Goal: Task Accomplishment & Management: Complete application form

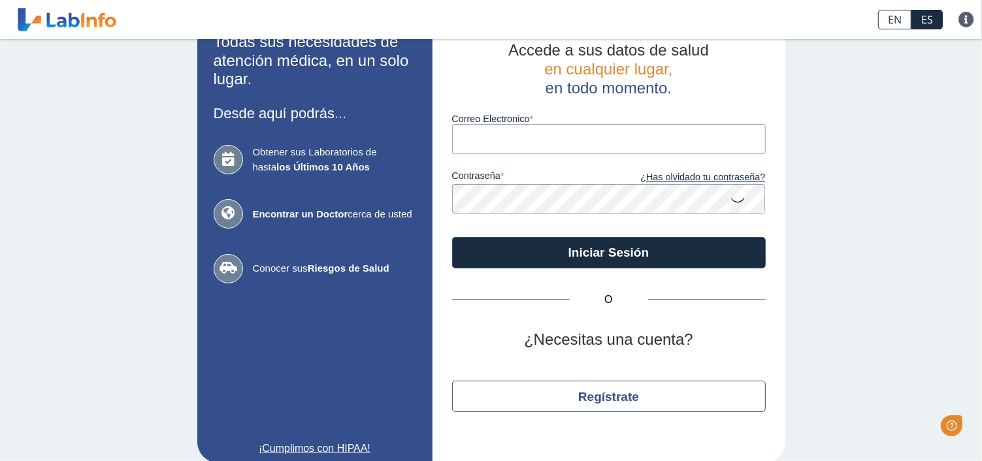
scroll to position [45, 0]
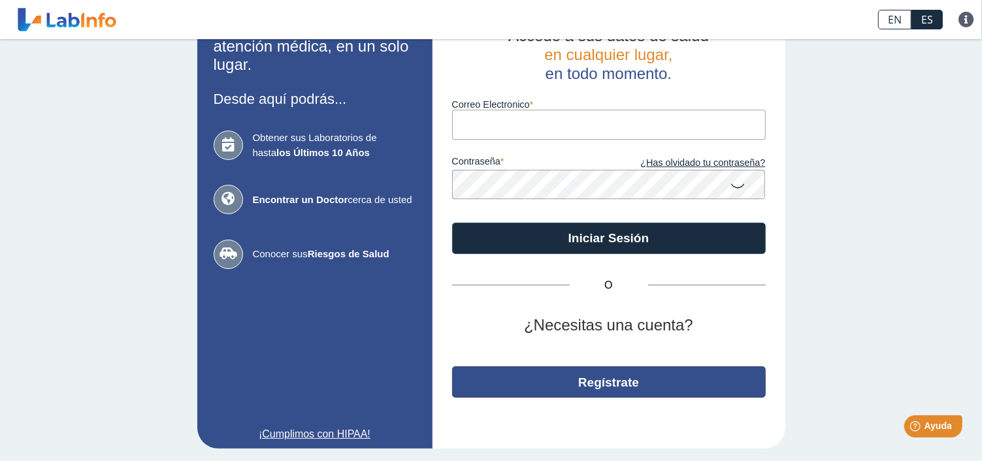
click at [583, 382] on button "Regístrate" at bounding box center [609, 381] width 314 height 31
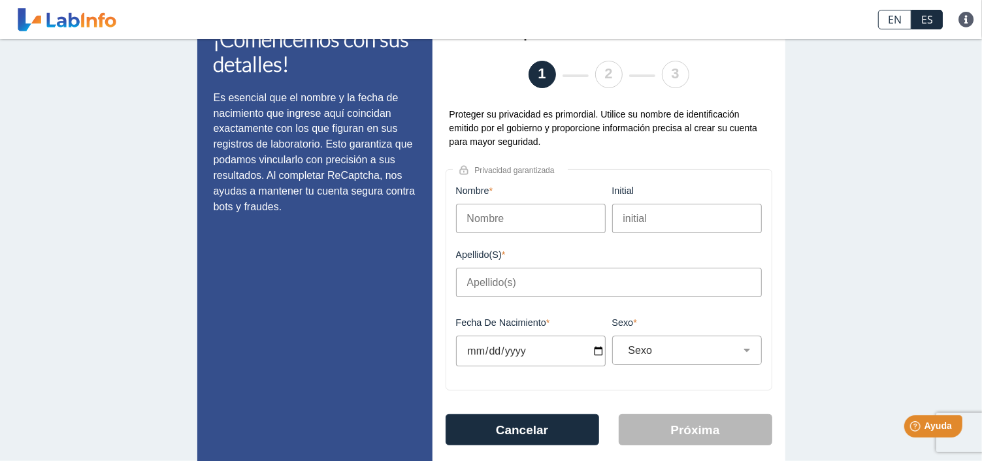
click at [493, 210] on input "Nombre" at bounding box center [531, 218] width 150 height 29
type input "KARILIANYS"
type input "FRIAS"
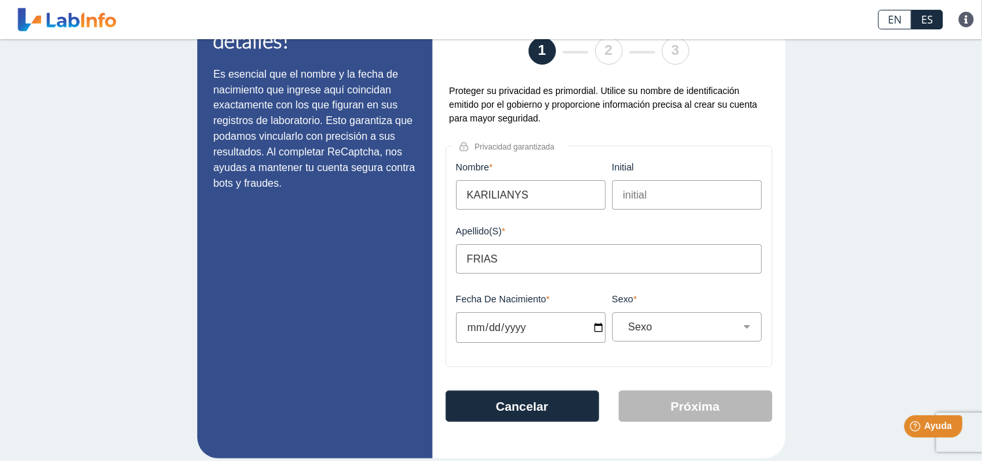
scroll to position [78, 0]
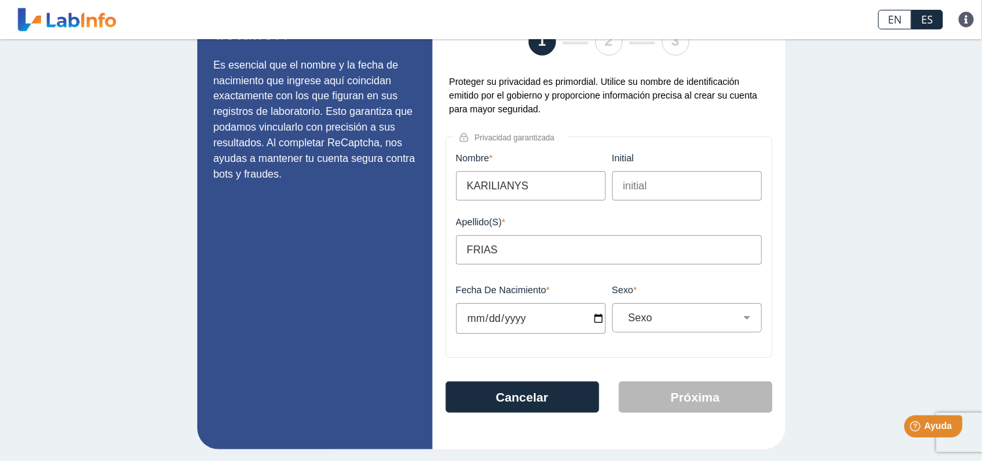
click at [594, 316] on input "Fecha de Nacimiento" at bounding box center [531, 318] width 150 height 31
type input "[DATE]"
click at [644, 317] on select "Sexo Masculino Femenino" at bounding box center [692, 318] width 138 height 12
select select "F"
click at [623, 312] on select "Sexo Masculino Femenino" at bounding box center [692, 318] width 138 height 12
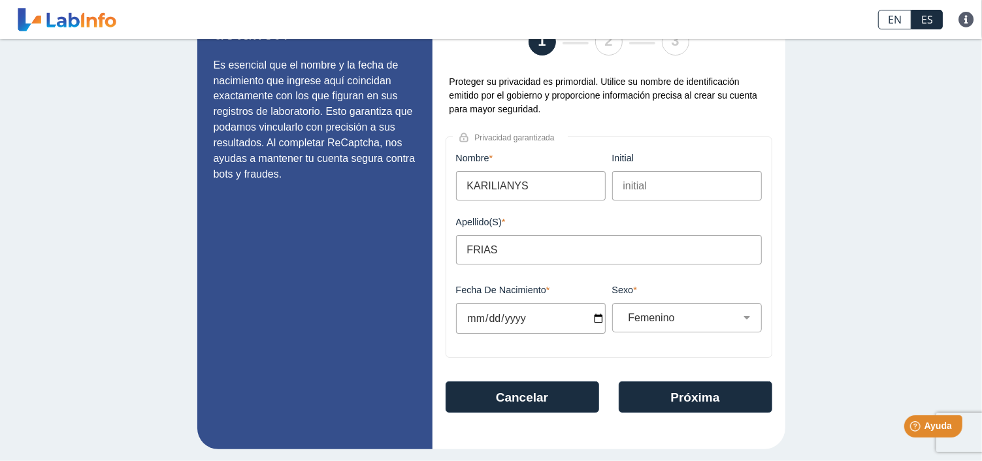
click at [529, 242] on input "FRIAS" at bounding box center [609, 249] width 306 height 29
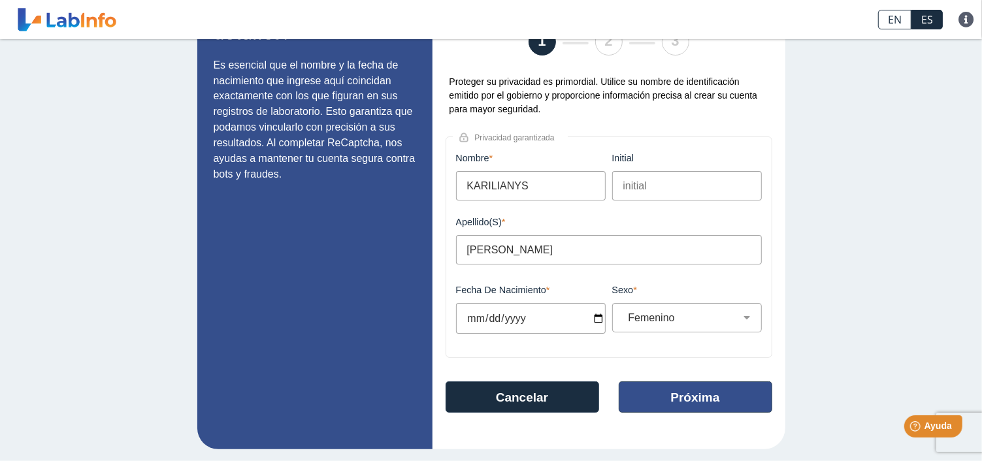
type input "[PERSON_NAME]"
click at [666, 395] on button "Próxima" at bounding box center [696, 397] width 154 height 31
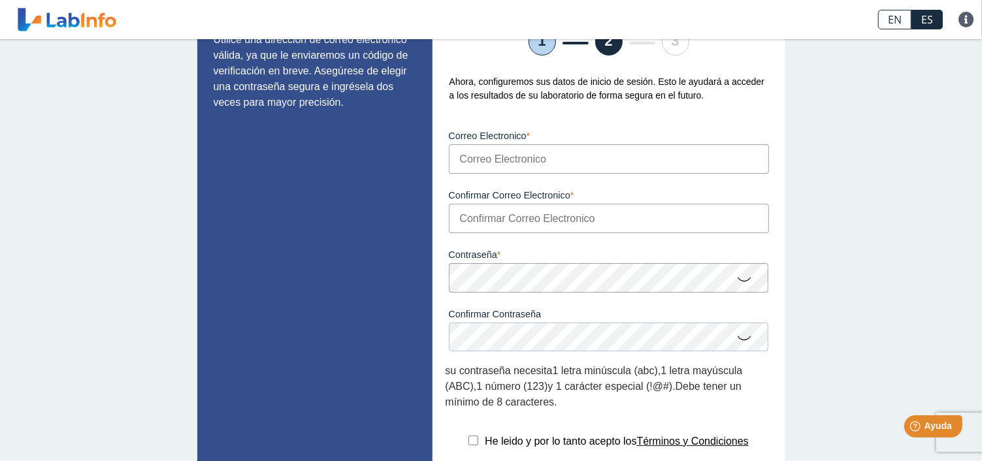
click at [477, 164] on input "Correo Electronico" at bounding box center [609, 158] width 320 height 29
type input "K"
type input "[EMAIL_ADDRESS][DOMAIN_NAME]"
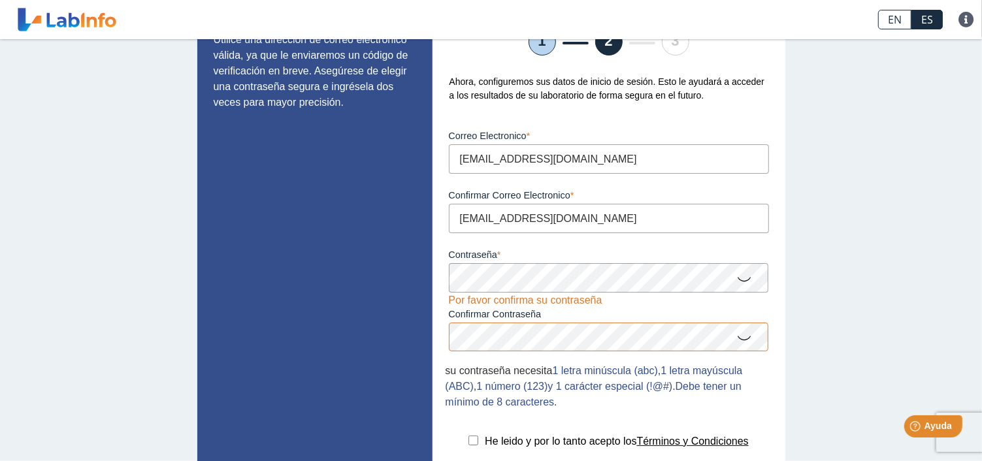
click at [741, 277] on icon at bounding box center [745, 278] width 16 height 25
click at [741, 332] on icon at bounding box center [745, 337] width 16 height 25
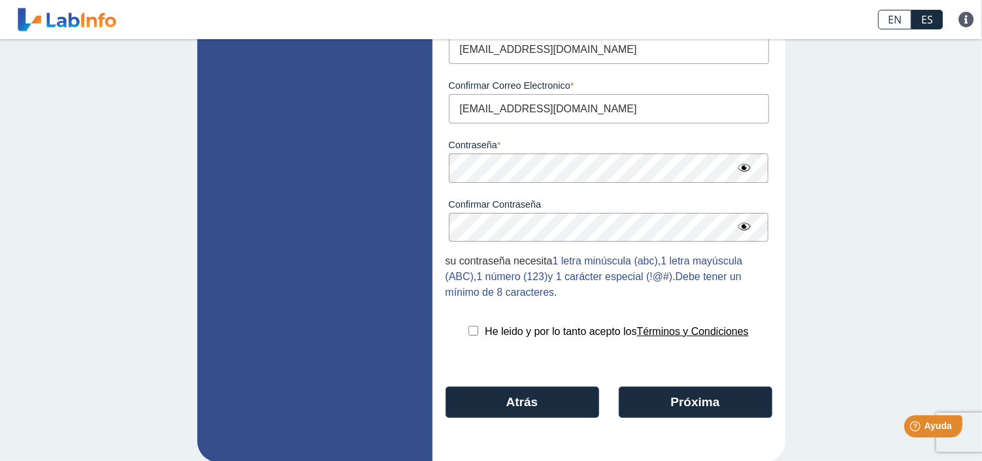
scroll to position [202, 0]
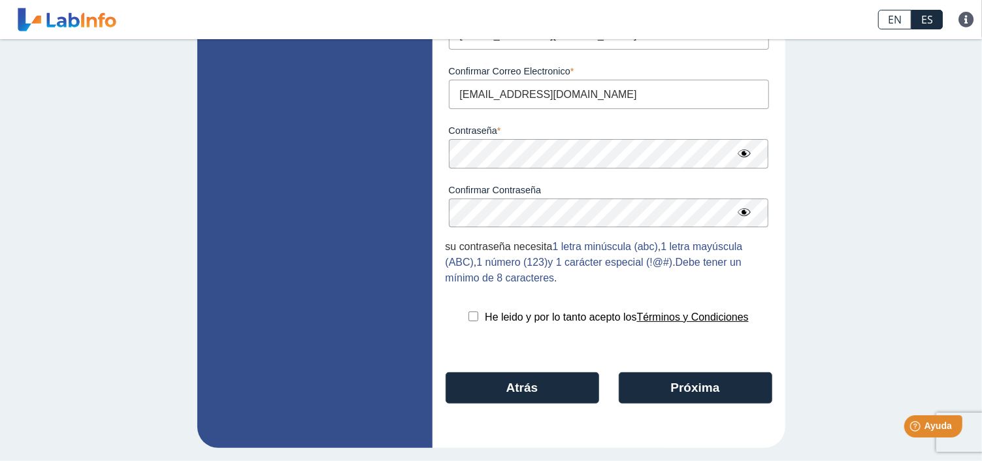
click at [474, 314] on div "He leido y por lo tanto acepto los Términos y Condiciones" at bounding box center [609, 318] width 327 height 16
click at [468, 321] on input "checkbox" at bounding box center [473, 317] width 10 height 10
checkbox input "true"
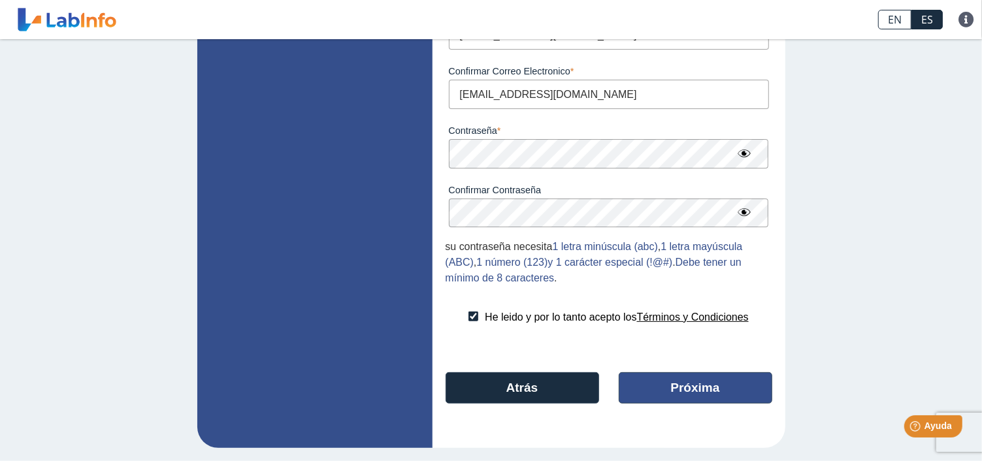
click at [700, 398] on button "Próxima" at bounding box center [696, 387] width 154 height 31
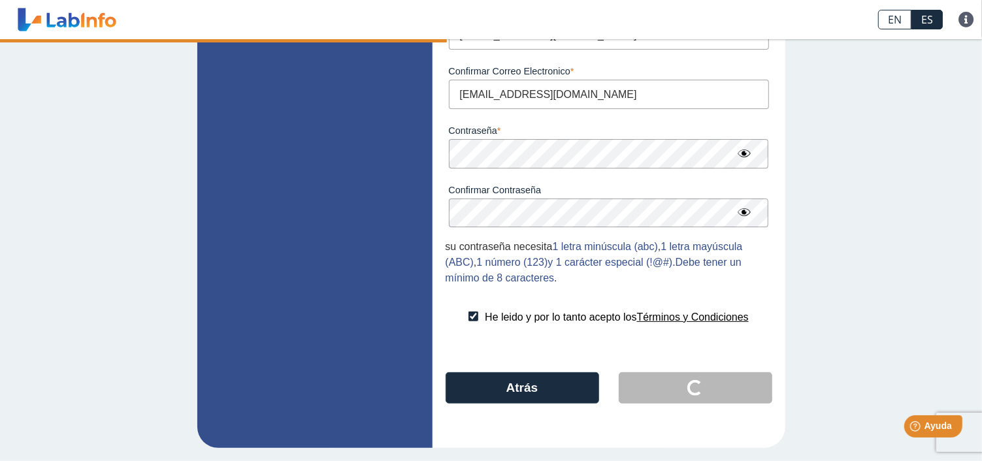
scroll to position [0, 0]
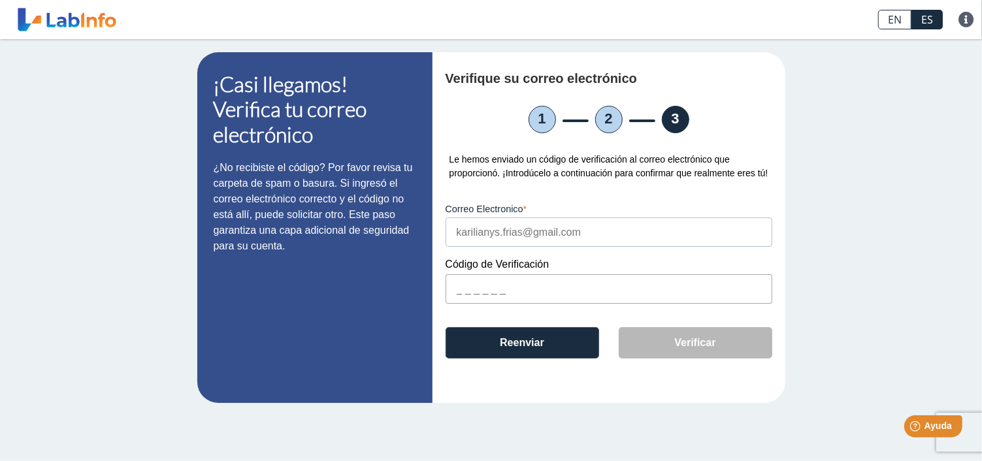
click at [455, 286] on input "text" at bounding box center [609, 288] width 327 height 29
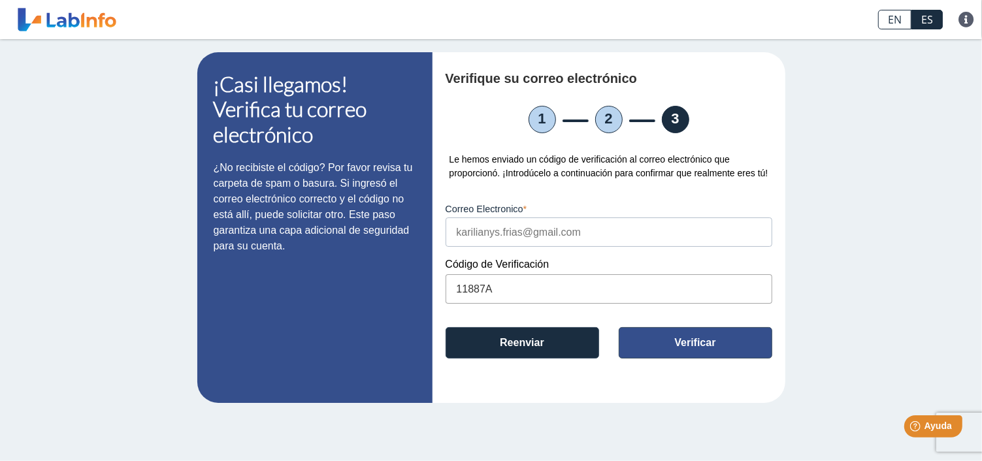
type input "11887A"
click at [698, 333] on button "Verificar" at bounding box center [696, 342] width 154 height 31
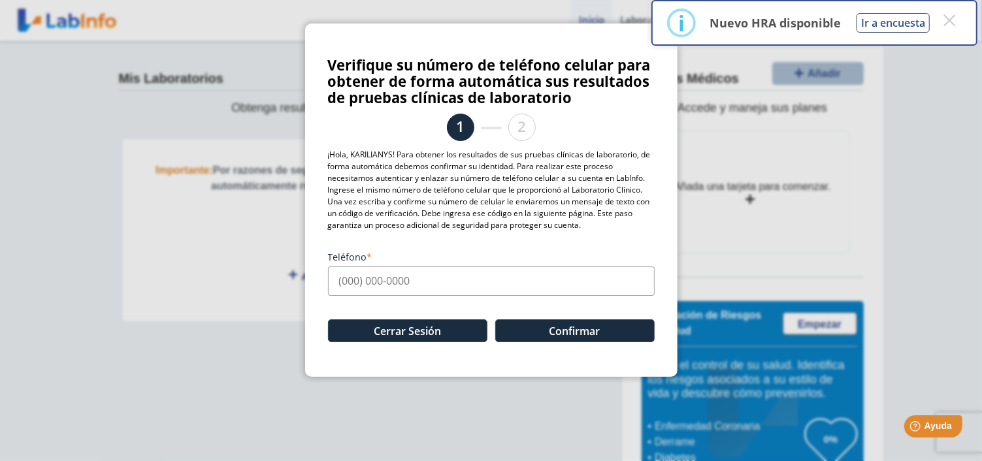
click at [338, 284] on input "Teléfono" at bounding box center [491, 281] width 327 height 29
type input "[PHONE_NUMBER]"
click at [581, 329] on button "Confirmar" at bounding box center [574, 330] width 159 height 23
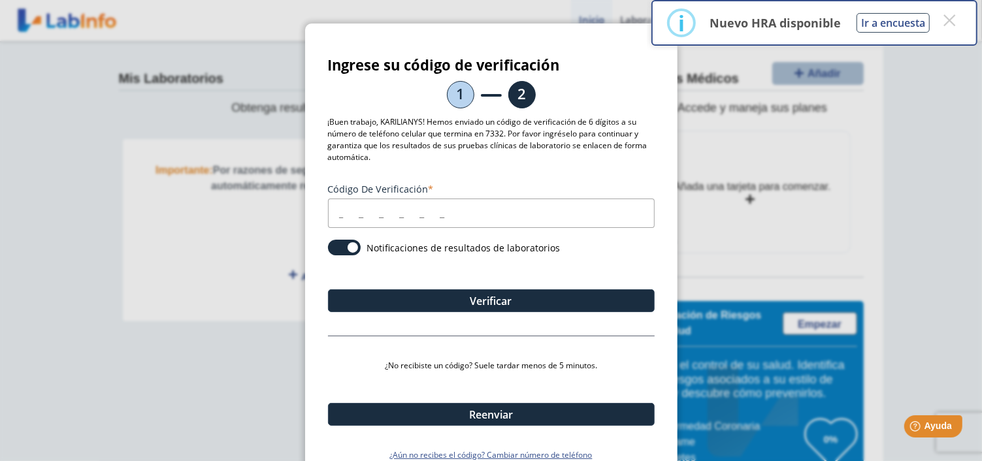
click at [328, 214] on input "Código de verificación" at bounding box center [491, 213] width 327 height 29
type input "576864"
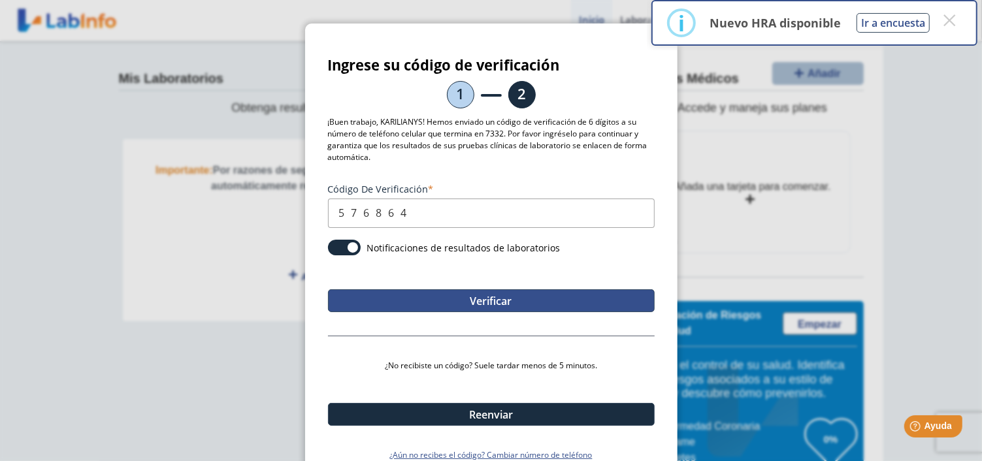
click at [381, 307] on button "Verificar" at bounding box center [491, 300] width 327 height 23
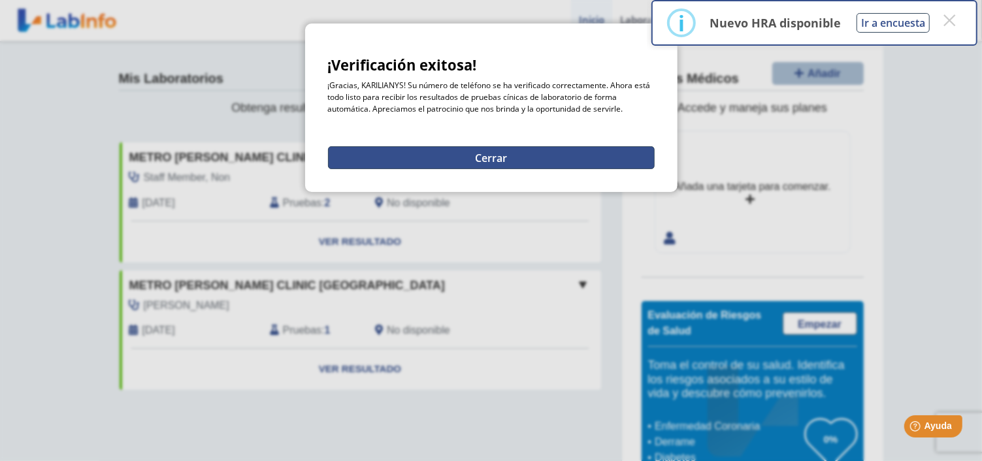
click at [452, 157] on button "Cerrar" at bounding box center [491, 157] width 327 height 23
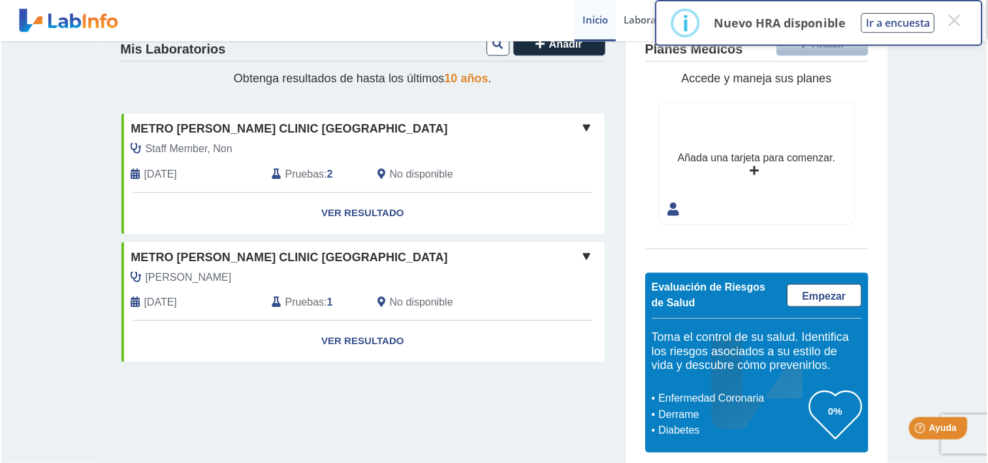
scroll to position [37, 0]
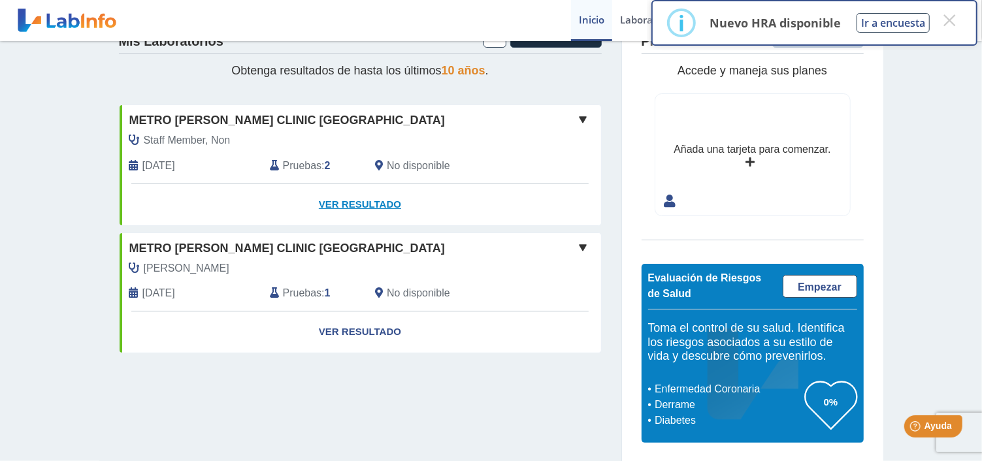
click at [337, 196] on link "Ver Resultado" at bounding box center [360, 204] width 481 height 41
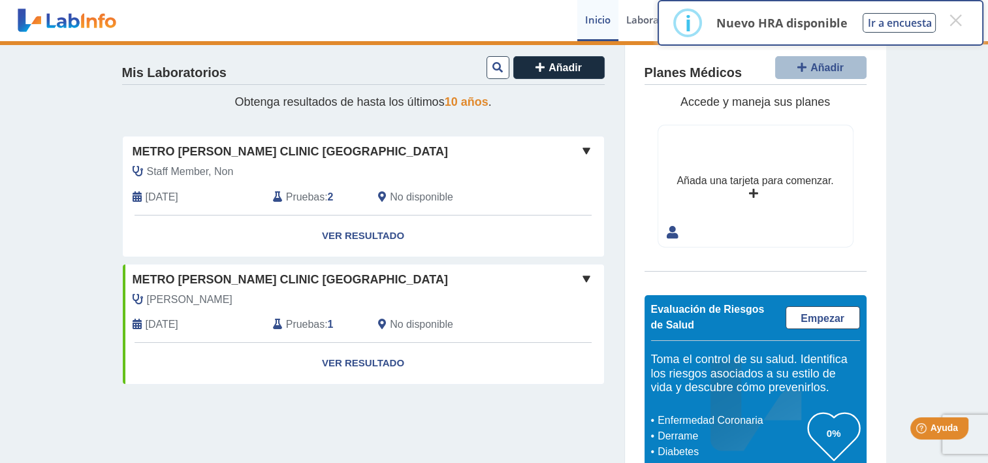
scroll to position [0, 0]
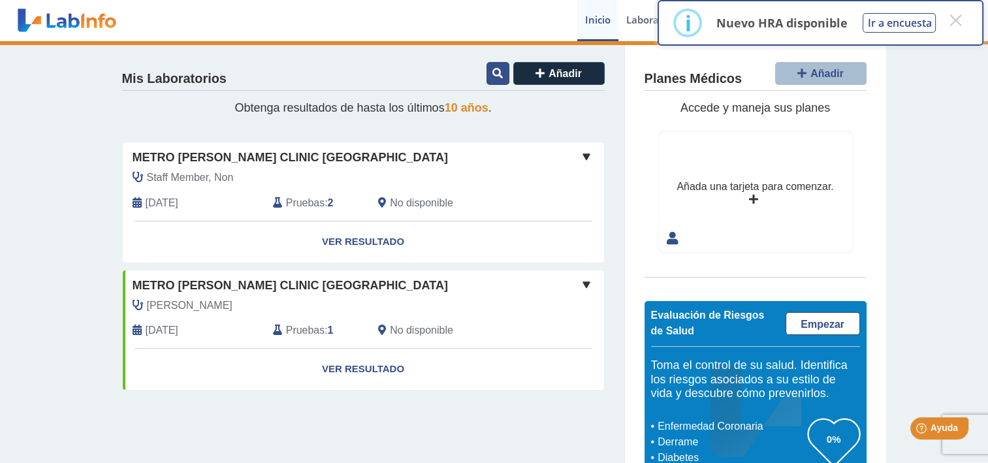
click at [496, 68] on icon at bounding box center [498, 73] width 10 height 10
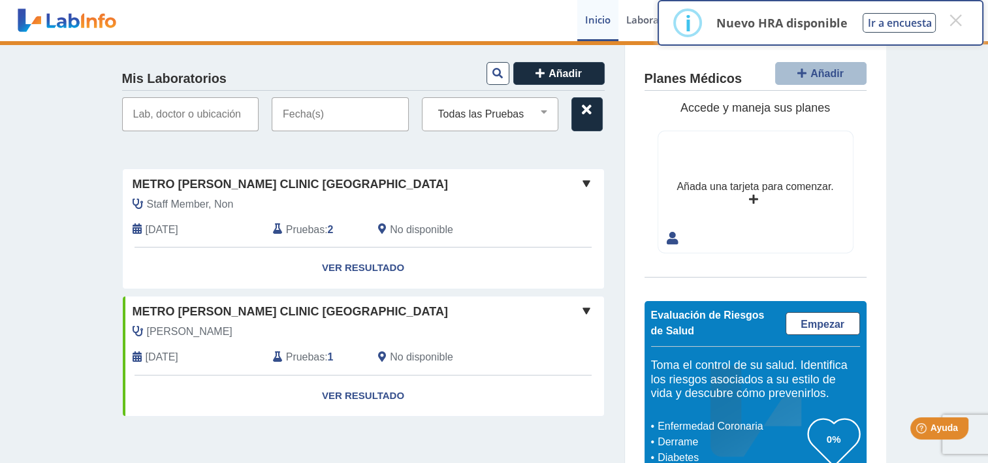
click at [146, 110] on input "text" at bounding box center [190, 114] width 137 height 34
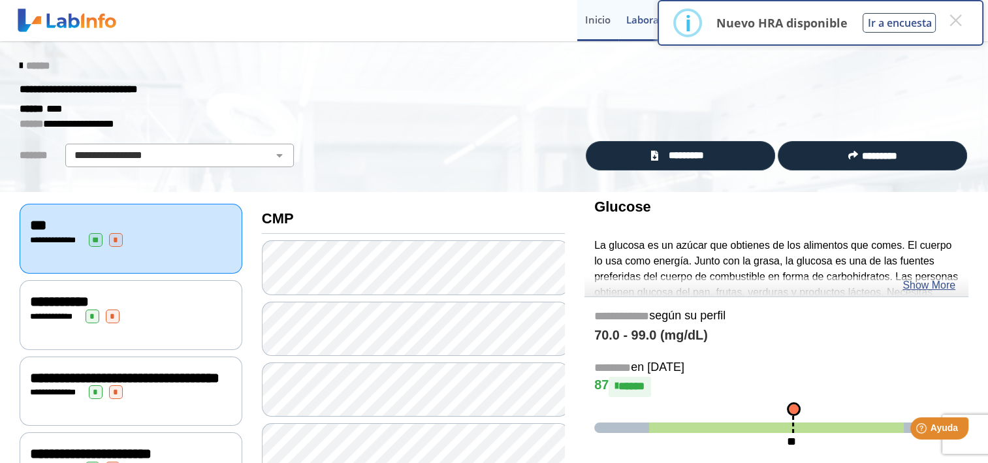
click at [597, 24] on link "Inicio" at bounding box center [597, 20] width 41 height 41
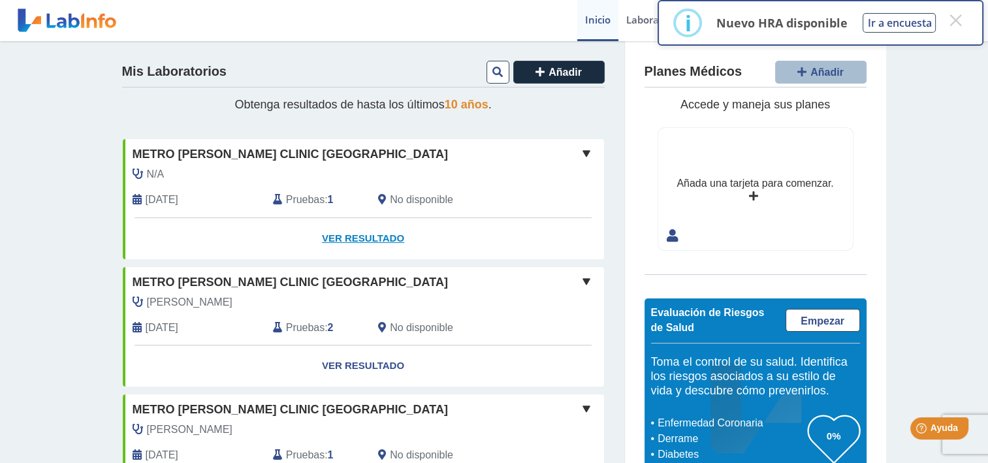
click at [361, 238] on link "Ver Resultado" at bounding box center [363, 238] width 481 height 41
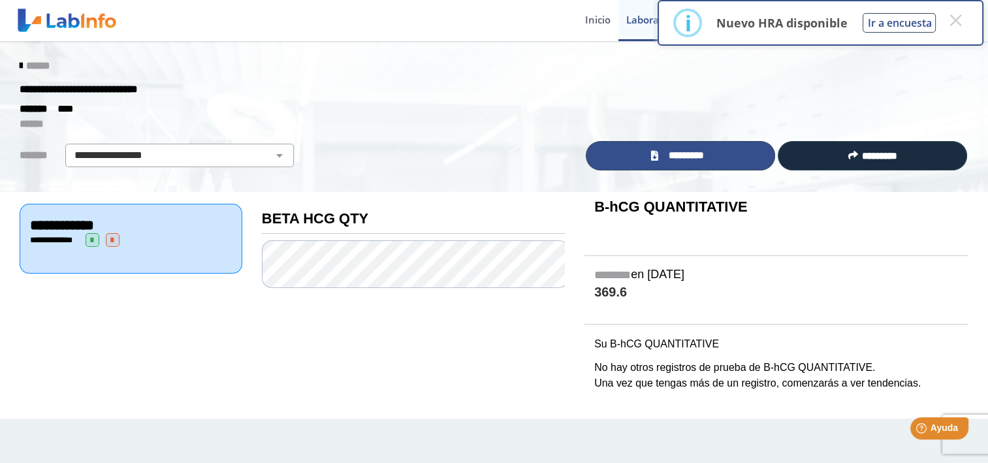
click at [678, 152] on span "*********" at bounding box center [686, 155] width 48 height 14
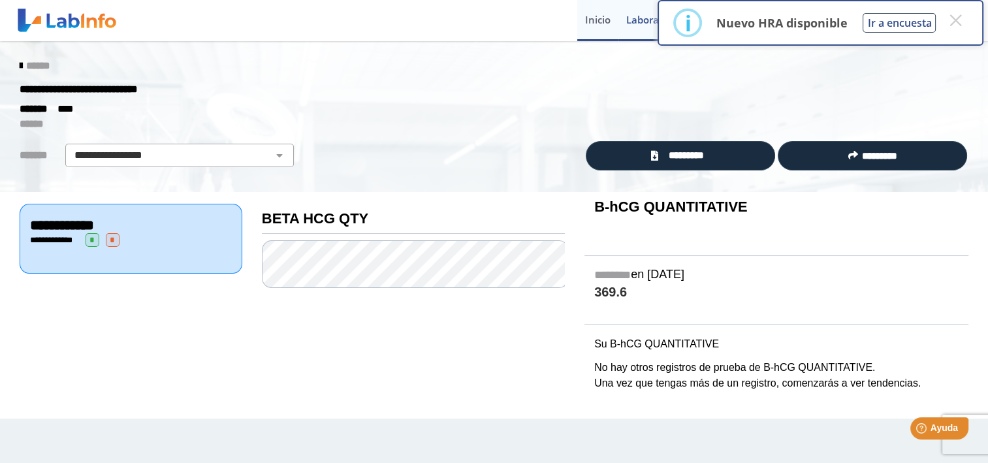
click at [596, 20] on link "Inicio" at bounding box center [597, 20] width 41 height 41
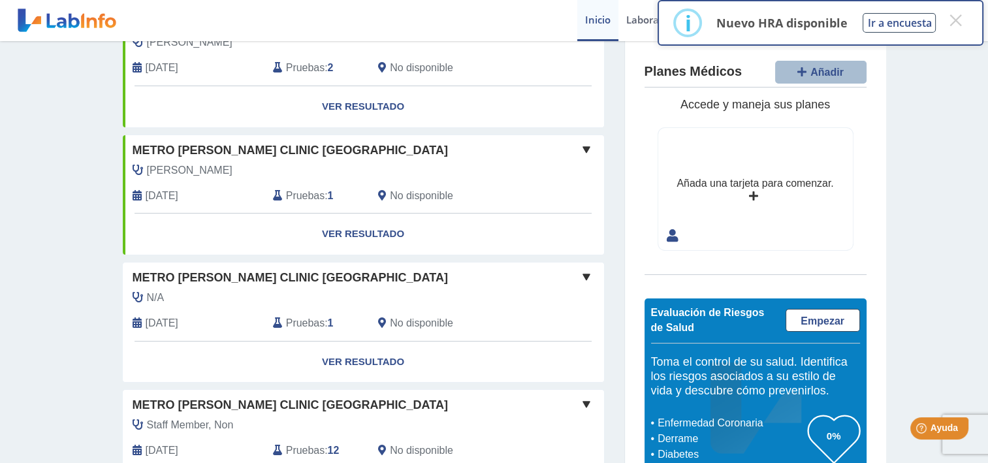
scroll to position [152, 0]
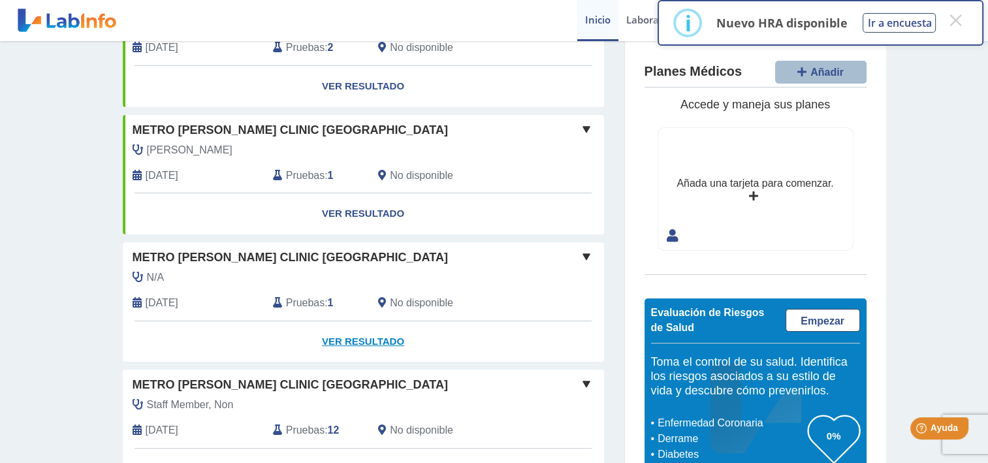
click at [368, 340] on link "Ver Resultado" at bounding box center [363, 341] width 481 height 41
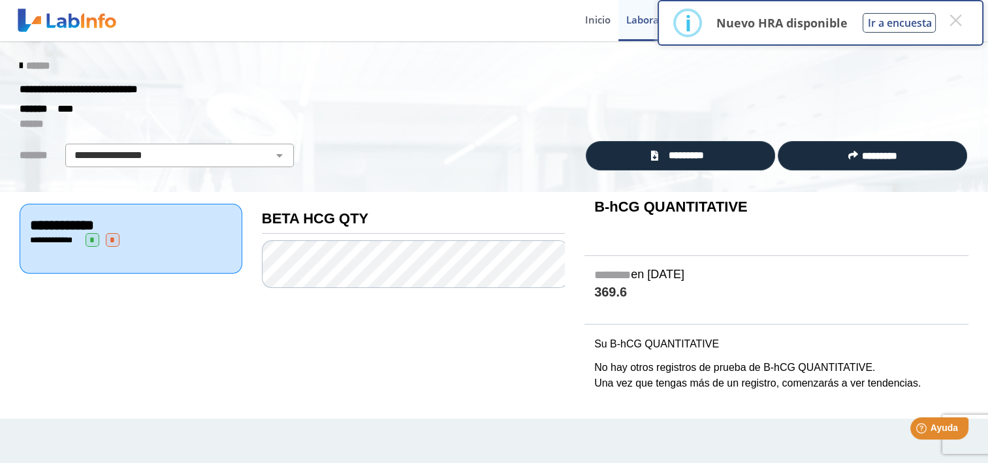
click at [649, 134] on div "**********" at bounding box center [494, 117] width 988 height 152
click at [594, 14] on link "Inicio" at bounding box center [597, 20] width 41 height 41
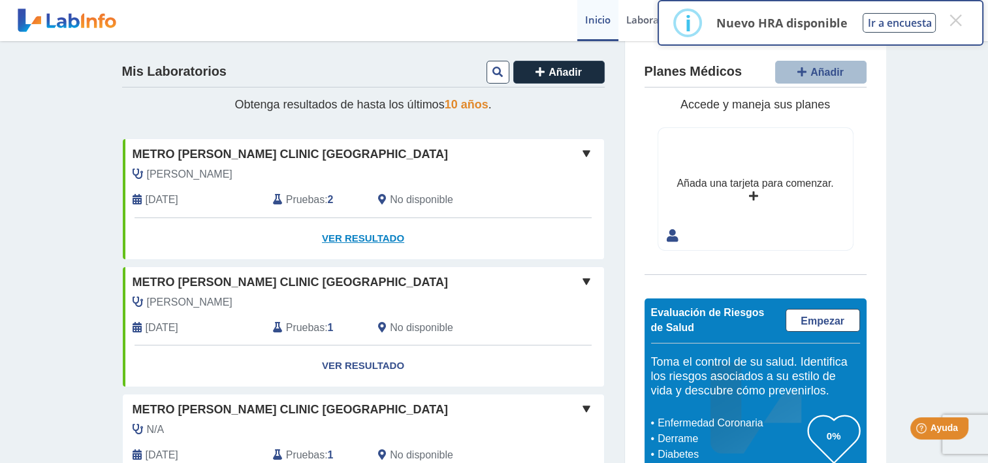
click at [361, 238] on link "Ver Resultado" at bounding box center [363, 238] width 481 height 41
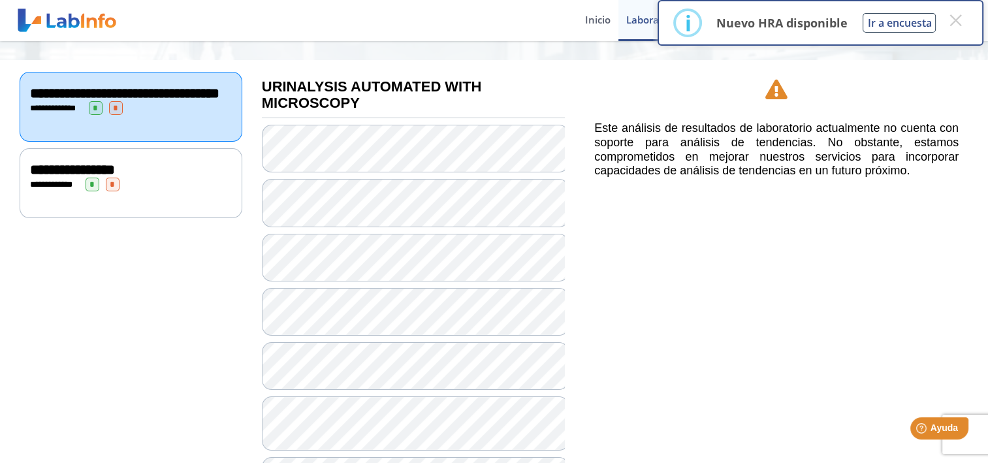
scroll to position [87, 0]
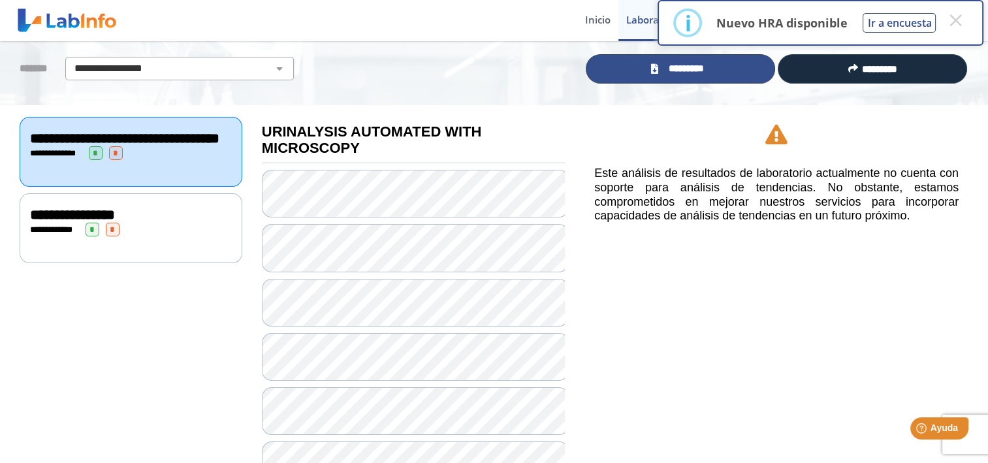
click at [651, 64] on icon at bounding box center [654, 69] width 7 height 10
